Goal: Task Accomplishment & Management: Manage account settings

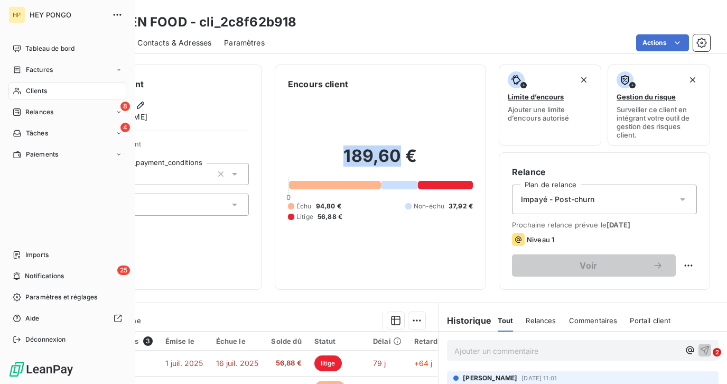
click at [32, 90] on span "Clients" at bounding box center [36, 91] width 21 height 10
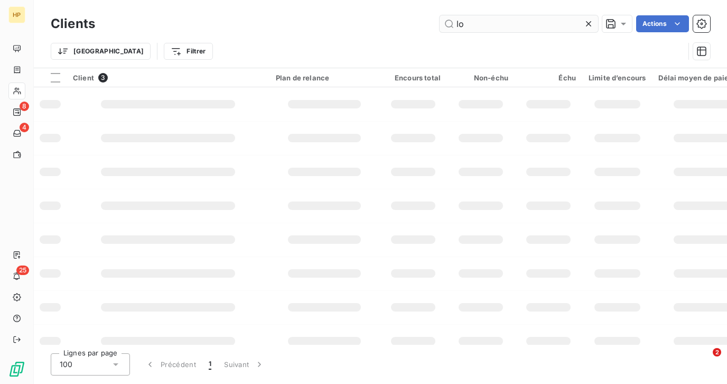
type input "l"
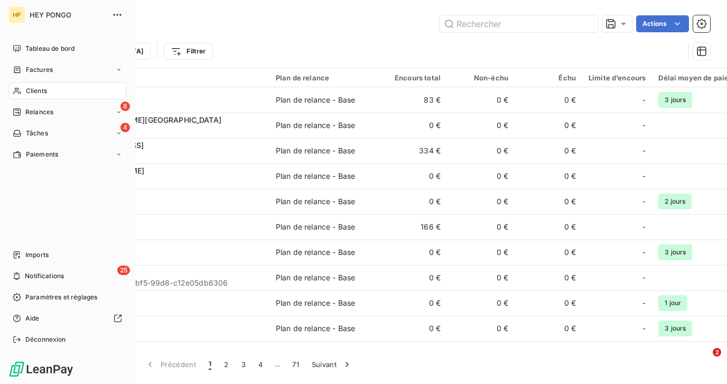
click at [31, 95] on span "Clients" at bounding box center [36, 91] width 21 height 10
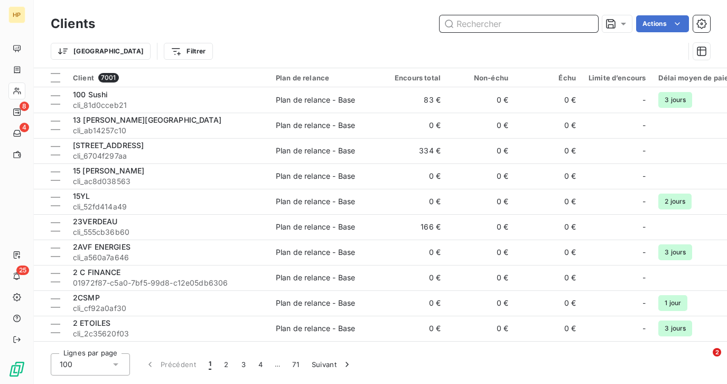
click at [500, 22] on input "text" at bounding box center [519, 23] width 159 height 17
paste input "YRS69200"
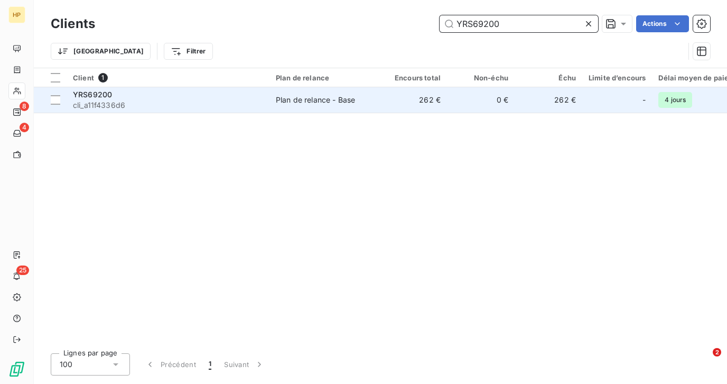
type input "YRS69200"
click at [328, 106] on td "Plan de relance - Base" at bounding box center [325, 99] width 110 height 25
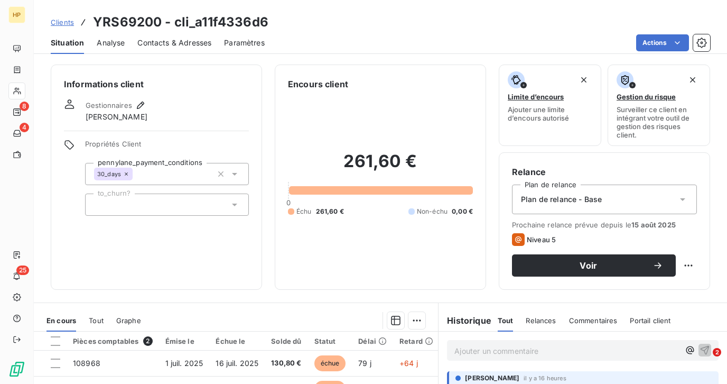
scroll to position [183, 0]
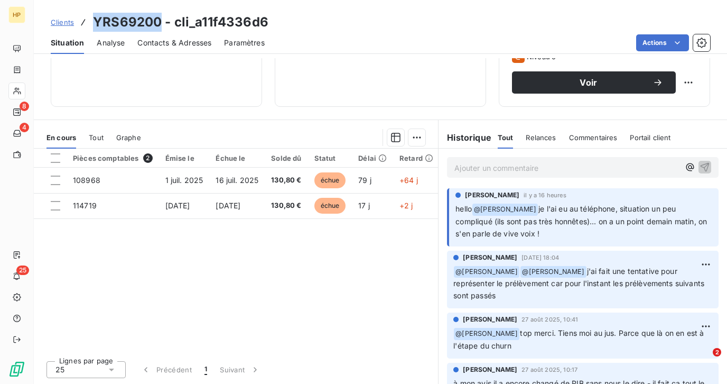
drag, startPoint x: 95, startPoint y: 21, endPoint x: 159, endPoint y: 21, distance: 64.0
click at [159, 21] on h3 "YRS69200 - cli_a11f4336d6" at bounding box center [180, 22] width 175 height 19
copy h3 "YRS69200"
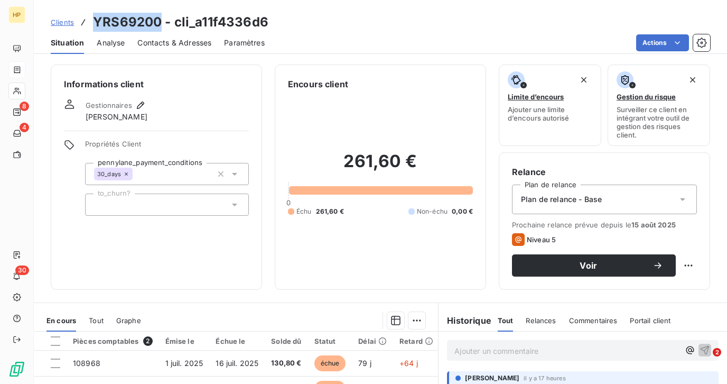
scroll to position [183, 0]
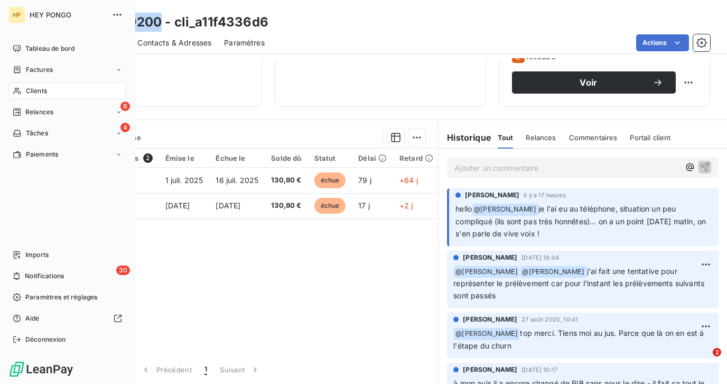
click at [27, 89] on span "Clients" at bounding box center [36, 91] width 21 height 10
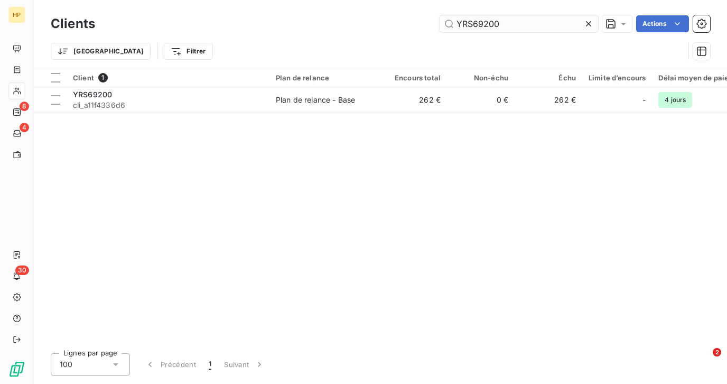
drag, startPoint x: 500, startPoint y: 23, endPoint x: 453, endPoint y: 23, distance: 46.5
click at [453, 23] on input "YRS69200" at bounding box center [519, 23] width 159 height 17
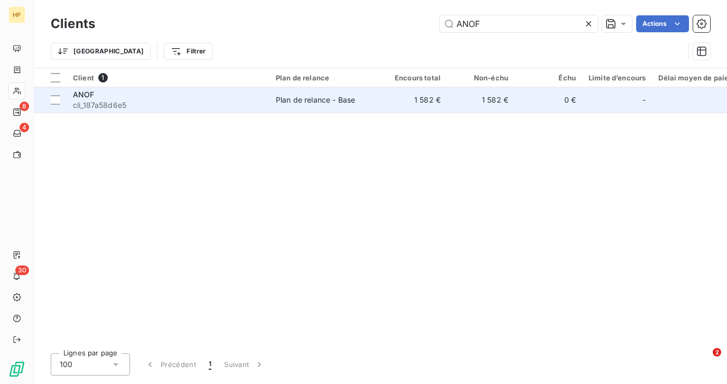
type input "ANOF"
click at [193, 98] on div "ANOF" at bounding box center [168, 94] width 190 height 11
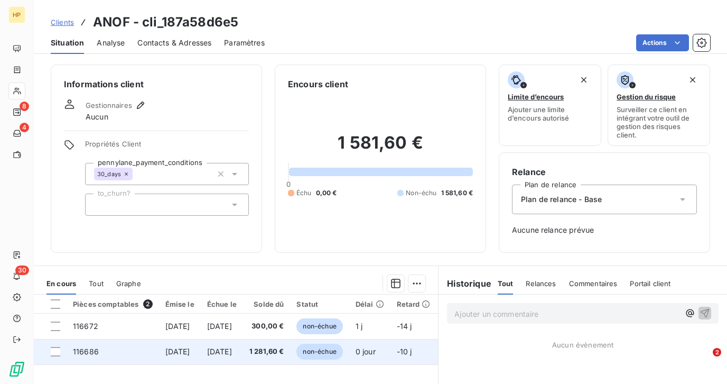
click at [232, 351] on span "28 sept. 2025" at bounding box center [219, 351] width 25 height 9
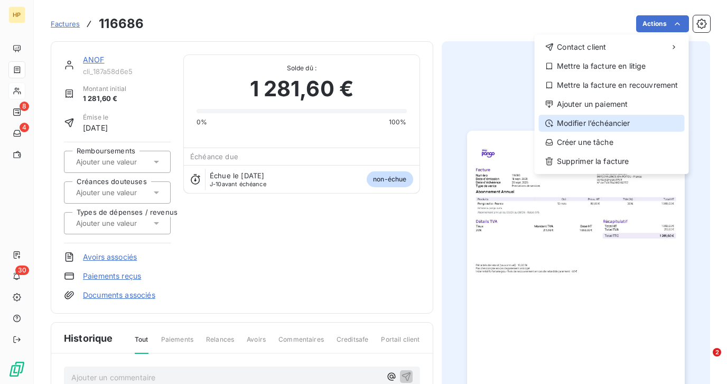
click at [592, 127] on div "Modifier l’échéancier" at bounding box center [612, 123] width 146 height 17
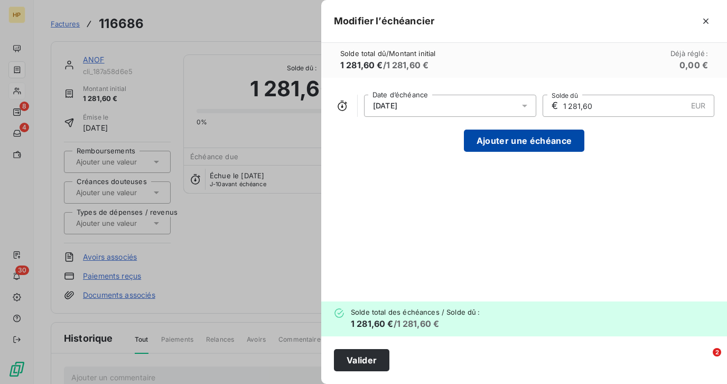
click at [520, 145] on button "Ajouter une échéance" at bounding box center [524, 140] width 121 height 22
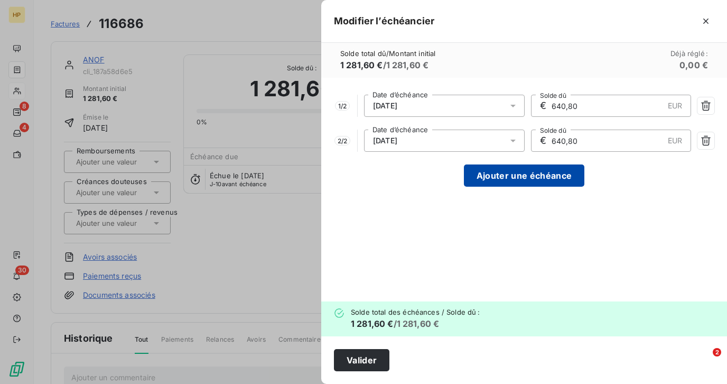
click at [515, 173] on button "Ajouter une échéance" at bounding box center [524, 175] width 121 height 22
type input "427,20"
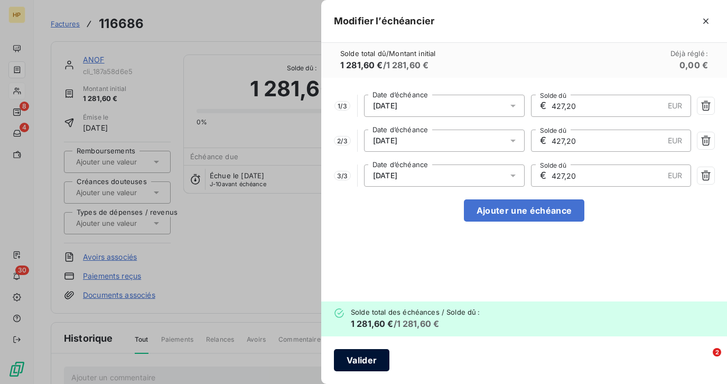
click at [366, 361] on button "Valider" at bounding box center [361, 360] width 55 height 22
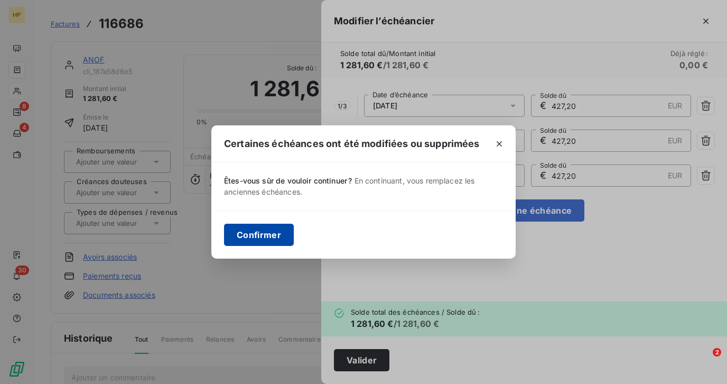
click at [275, 237] on button "Confirmer" at bounding box center [259, 235] width 70 height 22
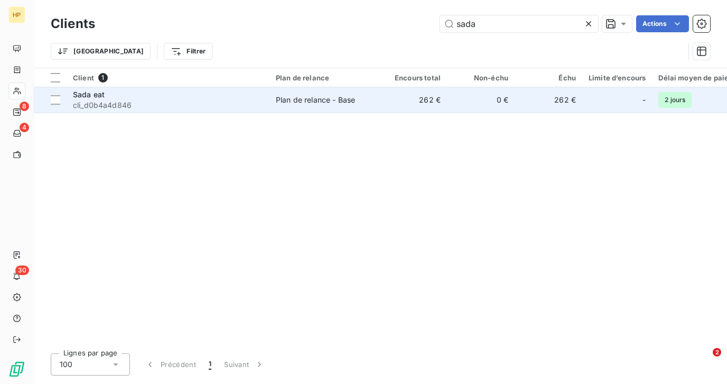
type input "sada"
click at [132, 105] on span "cli_d0b4a4d846" at bounding box center [168, 105] width 190 height 11
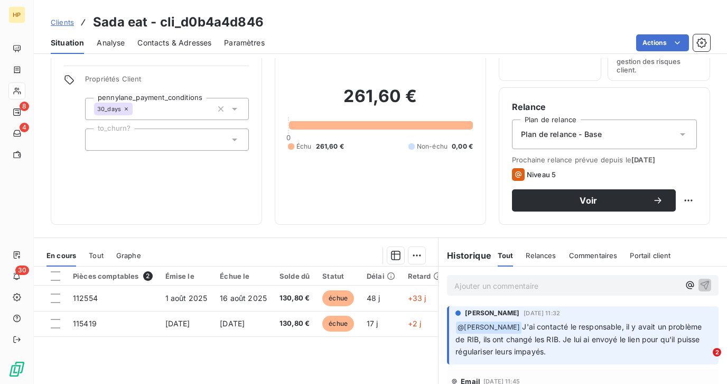
scroll to position [63, 0]
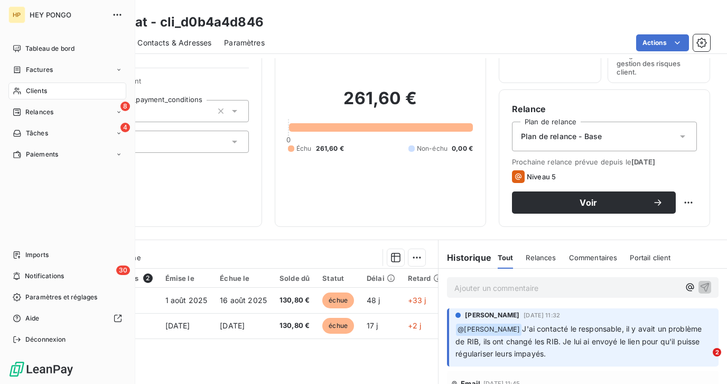
click at [33, 93] on span "Clients" at bounding box center [36, 91] width 21 height 10
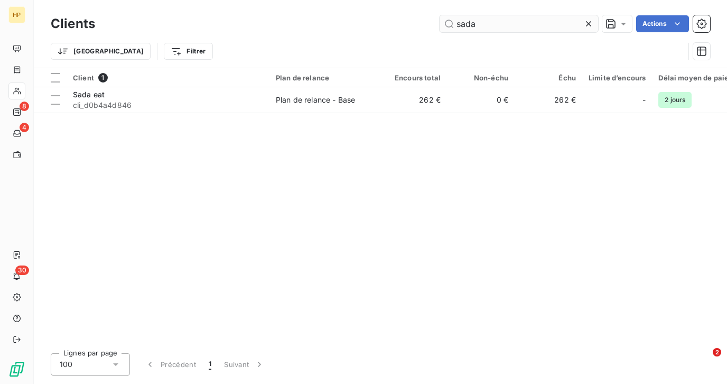
drag, startPoint x: 478, startPoint y: 23, endPoint x: 455, endPoint y: 23, distance: 23.3
click at [455, 23] on input "sada" at bounding box center [519, 23] width 159 height 17
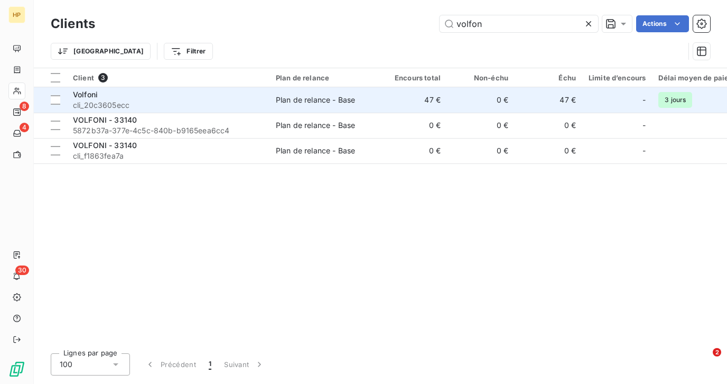
type input "volfon"
click at [125, 102] on span "cli_20c3605ecc" at bounding box center [168, 105] width 190 height 11
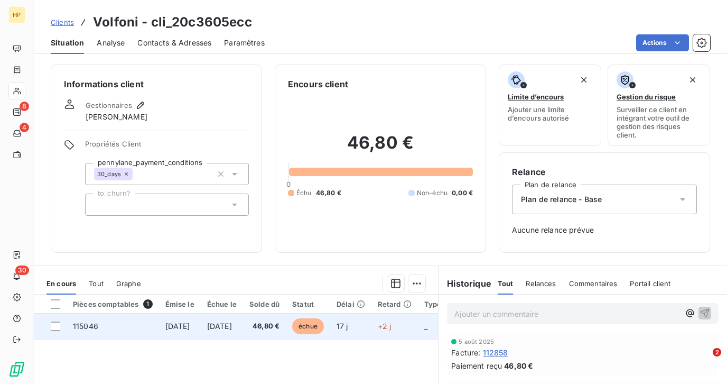
click at [279, 328] on td "46,80 €" at bounding box center [264, 325] width 43 height 25
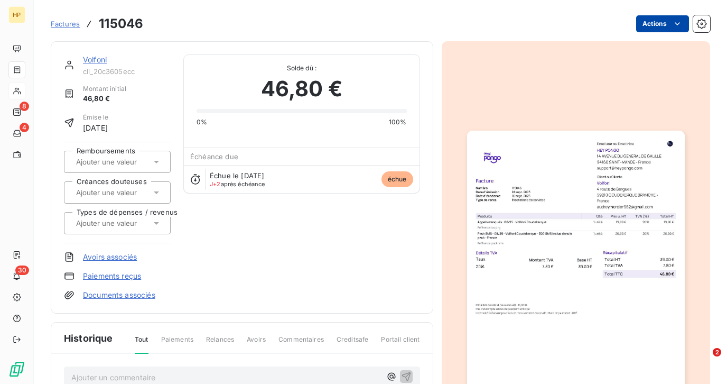
click at [679, 29] on html "HP 8 4 30 Factures 115046 Actions Volfoni cli_20c3605ecc Montant initial 46,80 …" at bounding box center [363, 192] width 727 height 384
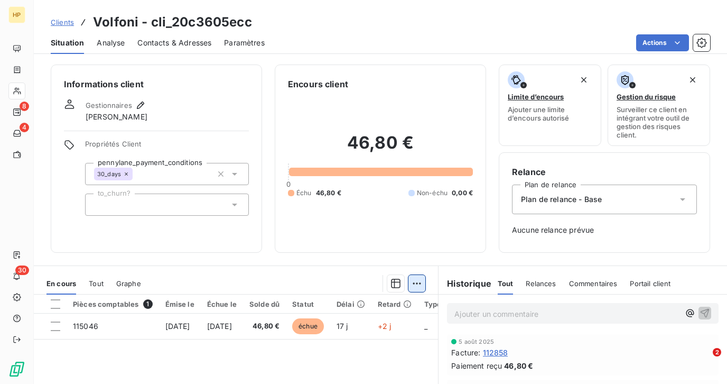
click at [421, 284] on html "HP 8 4 30 Clients Volfoni - cli_20c3605ecc Situation Analyse Contacts & Adresse…" at bounding box center [363, 192] width 727 height 384
click at [346, 273] on html "HP 8 4 30 Clients Volfoni - cli_20c3605ecc Situation Analyse Contacts & Adresse…" at bounding box center [363, 192] width 727 height 384
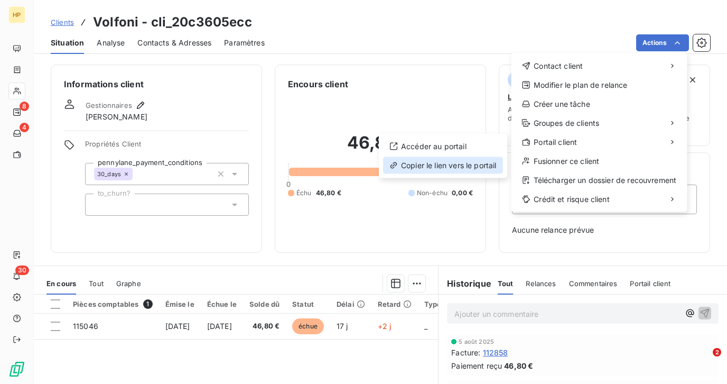
click at [432, 163] on div "Copier le lien vers le portail" at bounding box center [443, 165] width 120 height 17
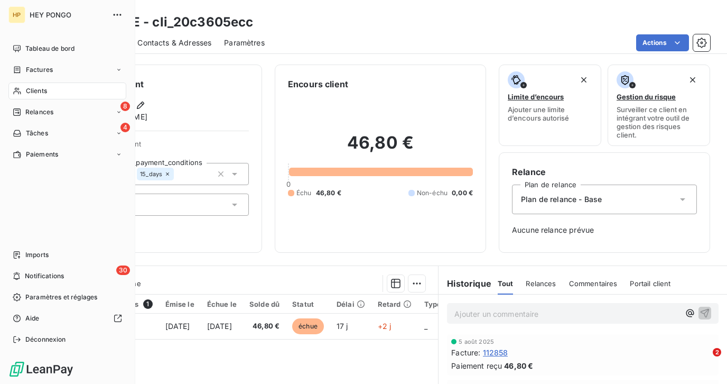
click at [25, 92] on div "Clients" at bounding box center [67, 90] width 118 height 17
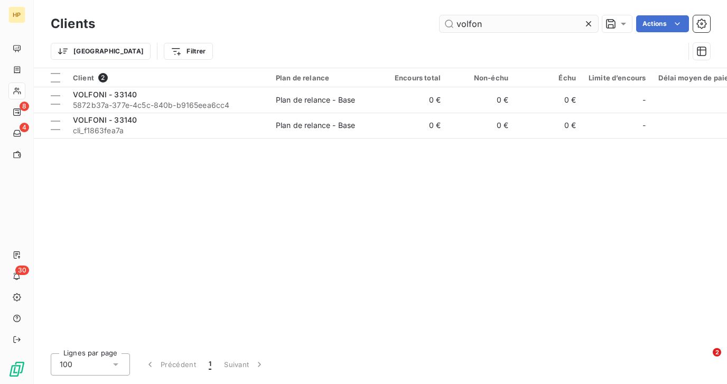
drag, startPoint x: 484, startPoint y: 26, endPoint x: 457, endPoint y: 25, distance: 27.0
click at [457, 25] on input "volfon" at bounding box center [519, 23] width 159 height 17
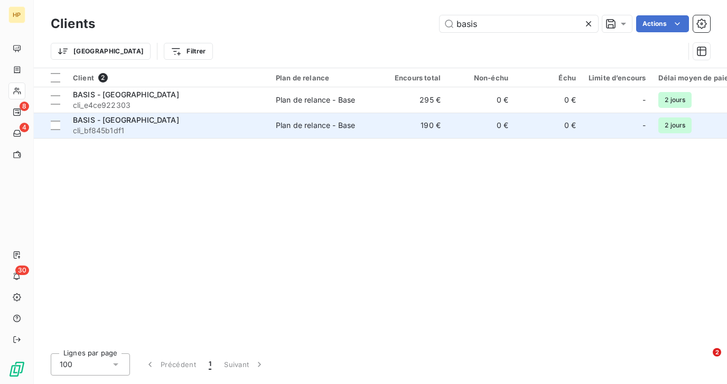
type input "basis"
click at [170, 130] on span "cli_bf845b1df1" at bounding box center [168, 130] width 190 height 11
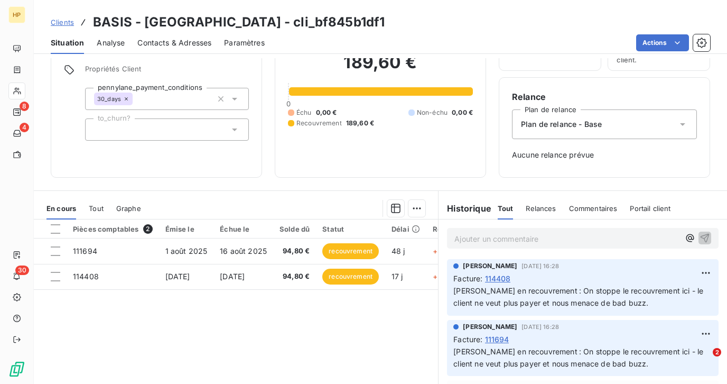
scroll to position [135, 0]
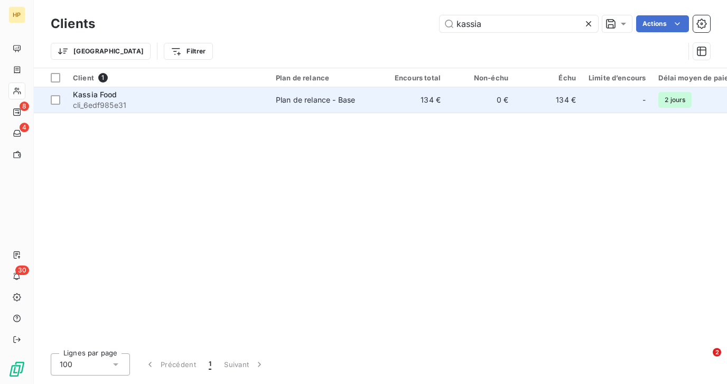
type input "kassia"
click at [132, 103] on span "cli_6edf985e31" at bounding box center [168, 105] width 190 height 11
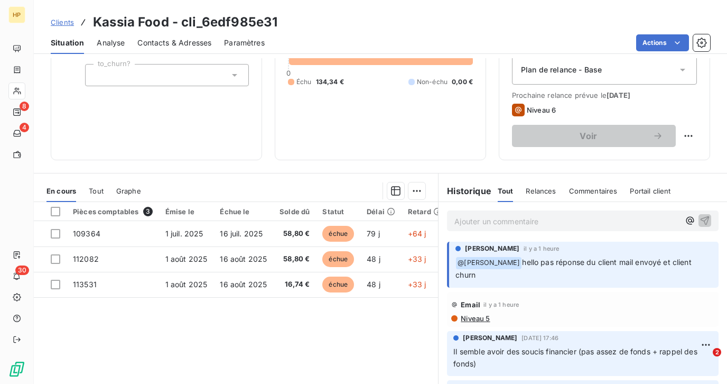
scroll to position [183, 0]
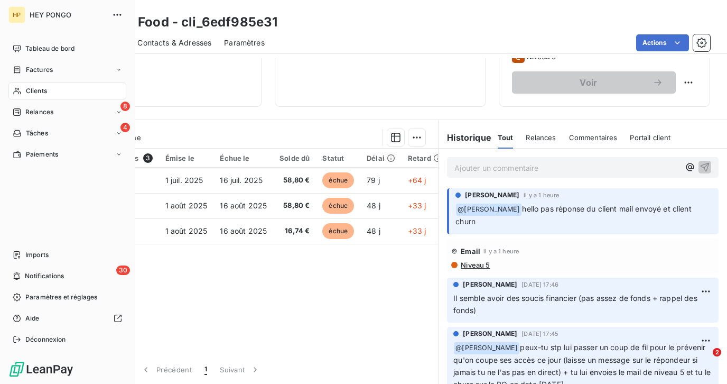
click at [23, 91] on div "Clients" at bounding box center [67, 90] width 118 height 17
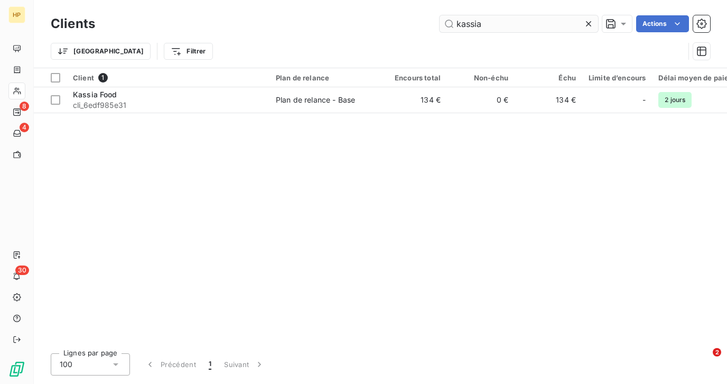
drag, startPoint x: 492, startPoint y: 27, endPoint x: 453, endPoint y: 26, distance: 38.6
click at [453, 26] on input "kassia" at bounding box center [519, 23] width 159 height 17
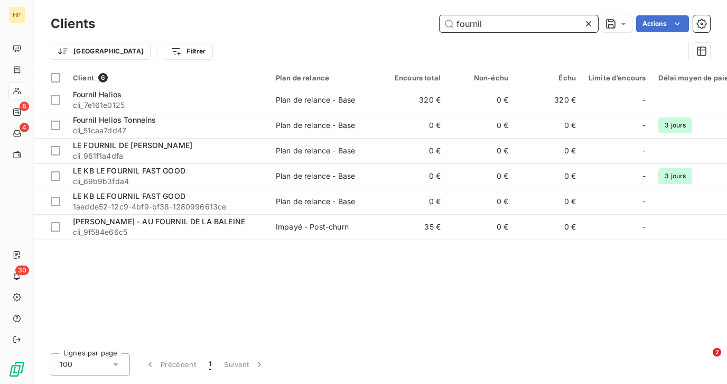
drag, startPoint x: 488, startPoint y: 23, endPoint x: 452, endPoint y: 23, distance: 35.9
click at [453, 22] on input "fournil" at bounding box center [519, 23] width 159 height 17
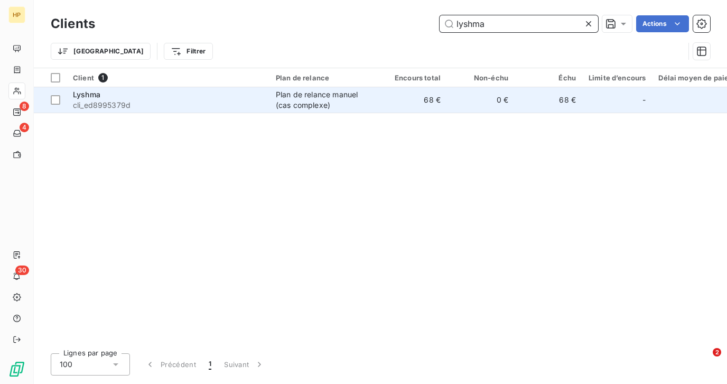
type input "lyshma"
click at [105, 102] on span "cli_ed8995379d" at bounding box center [168, 105] width 190 height 11
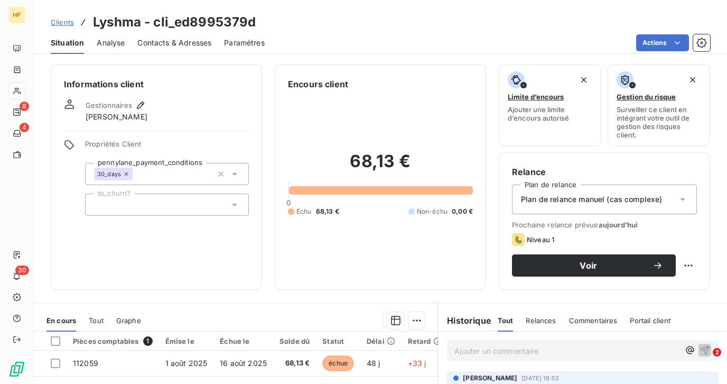
scroll to position [159, 0]
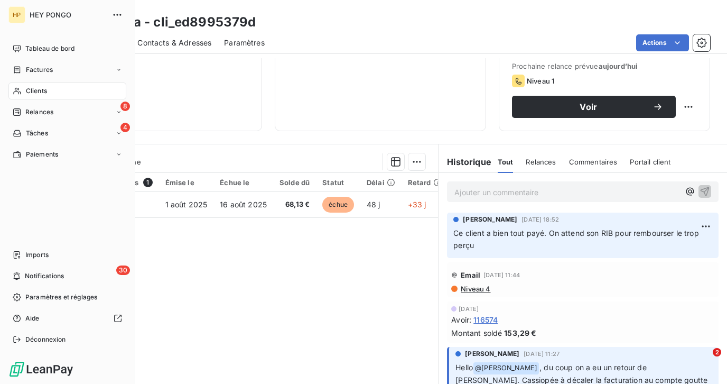
click at [26, 92] on span "Clients" at bounding box center [36, 91] width 21 height 10
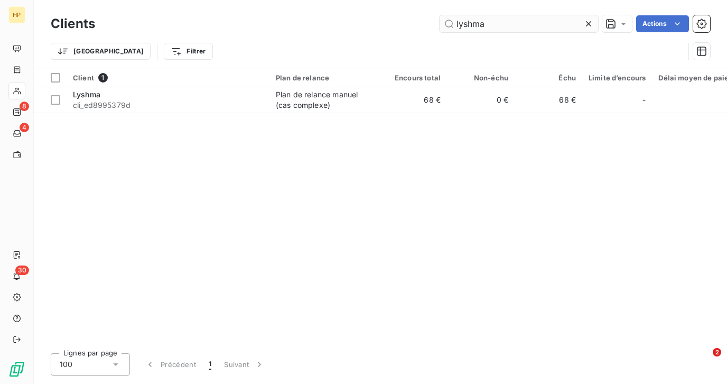
drag, startPoint x: 489, startPoint y: 26, endPoint x: 453, endPoint y: 25, distance: 35.9
click at [453, 25] on input "lyshma" at bounding box center [519, 23] width 159 height 17
drag, startPoint x: 495, startPoint y: 22, endPoint x: 448, endPoint y: 23, distance: 47.0
click at [448, 22] on input "home d" at bounding box center [519, 23] width 159 height 17
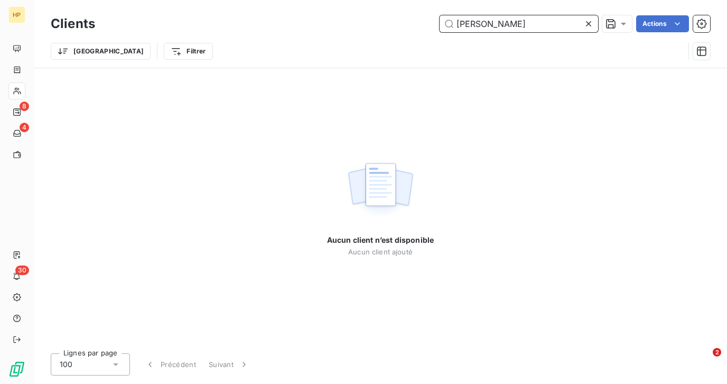
drag, startPoint x: 497, startPoint y: 21, endPoint x: 452, endPoint y: 22, distance: 44.9
click at [452, 22] on input "blandine" at bounding box center [519, 23] width 159 height 17
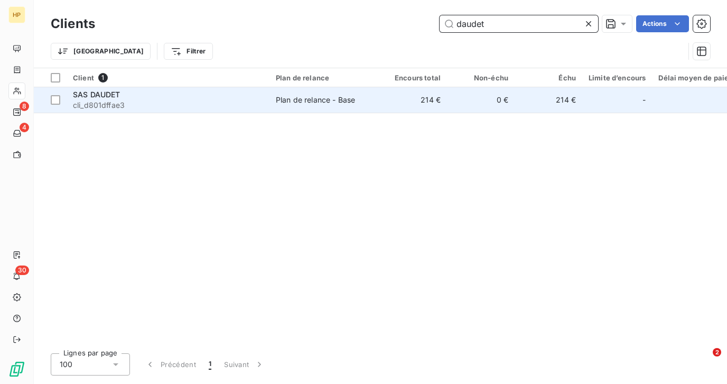
type input "daudet"
click at [138, 105] on span "cli_d801dffae3" at bounding box center [168, 105] width 190 height 11
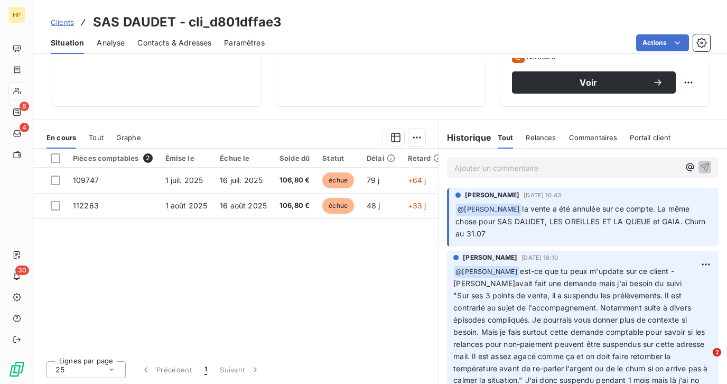
click at [488, 174] on p "Ajouter un commentaire ﻿" at bounding box center [567, 167] width 225 height 13
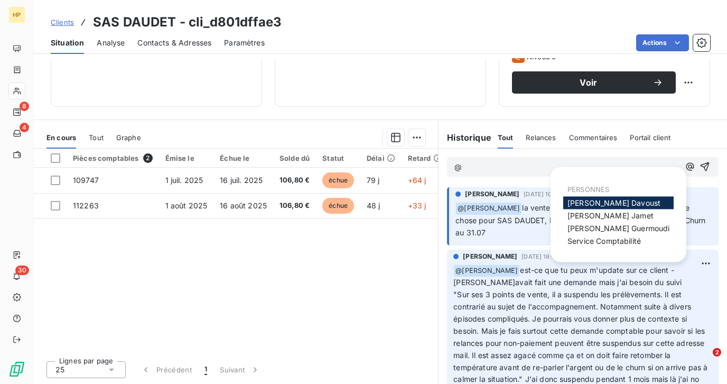
click at [580, 200] on span "Florian Davoust" at bounding box center [614, 202] width 93 height 9
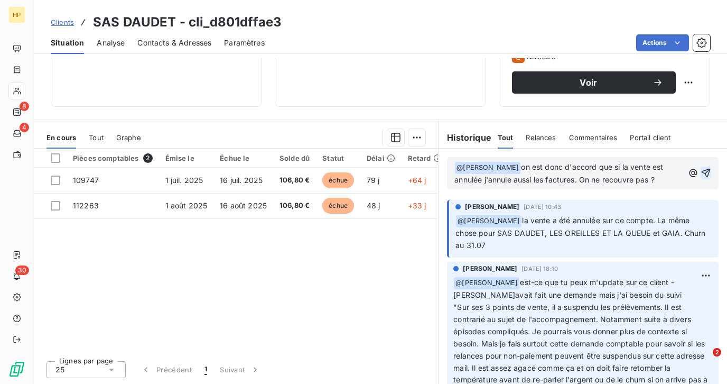
click at [708, 171] on icon "button" at bounding box center [706, 173] width 9 height 9
